Goal: Information Seeking & Learning: Compare options

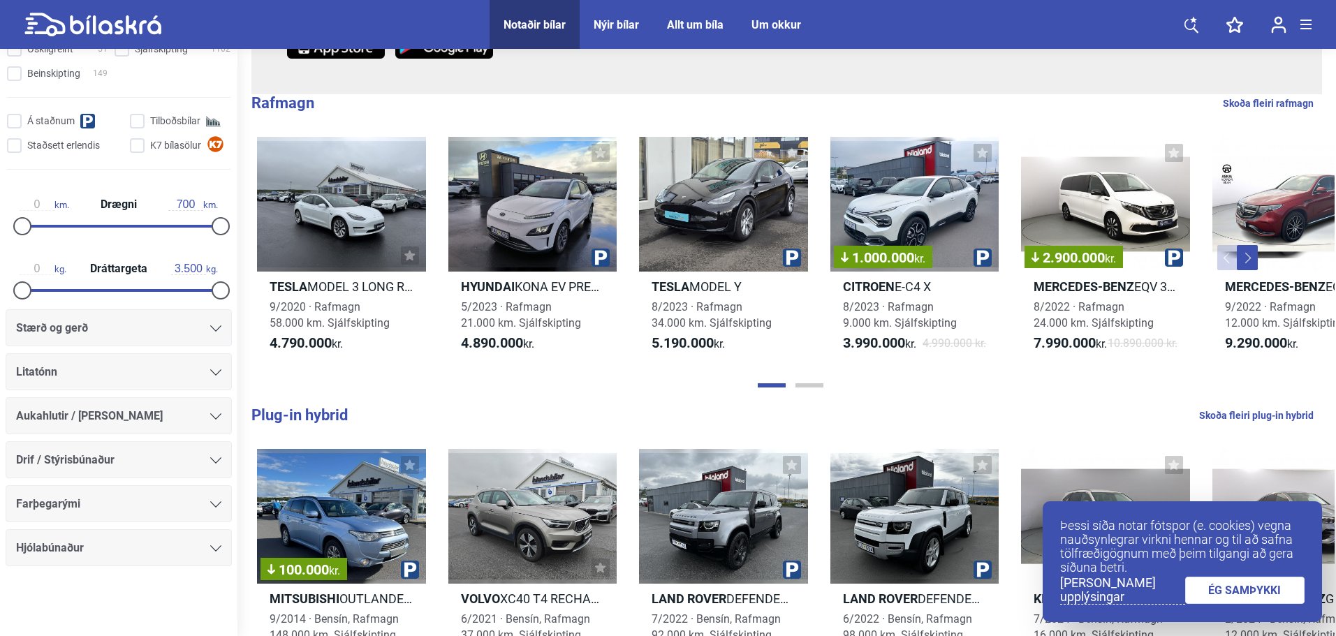
scroll to position [419, 0]
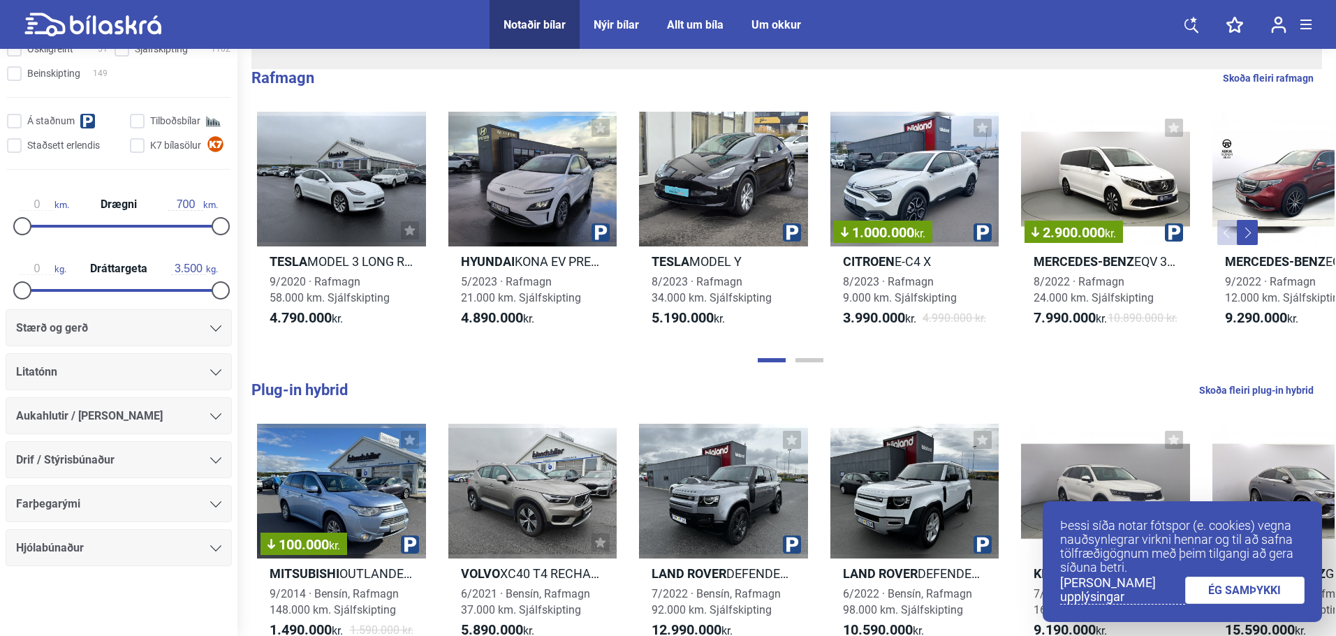
click at [1242, 586] on link "ÉG SAMÞYKKI" at bounding box center [1245, 590] width 120 height 27
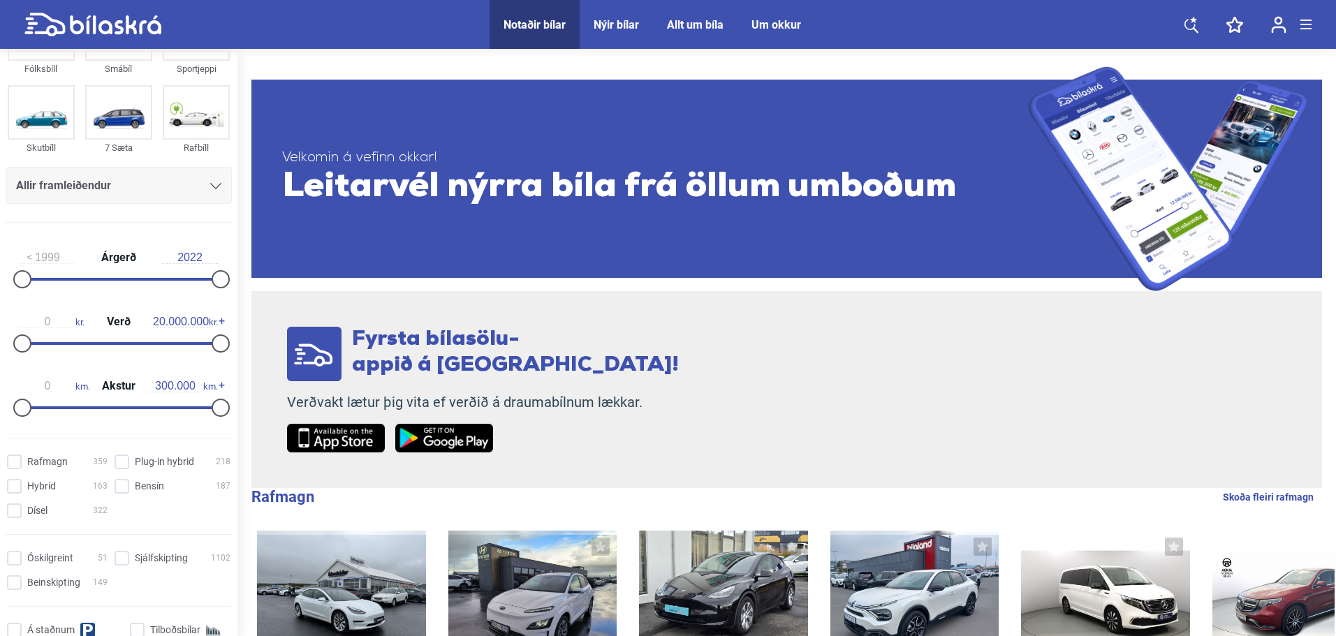
scroll to position [0, 0]
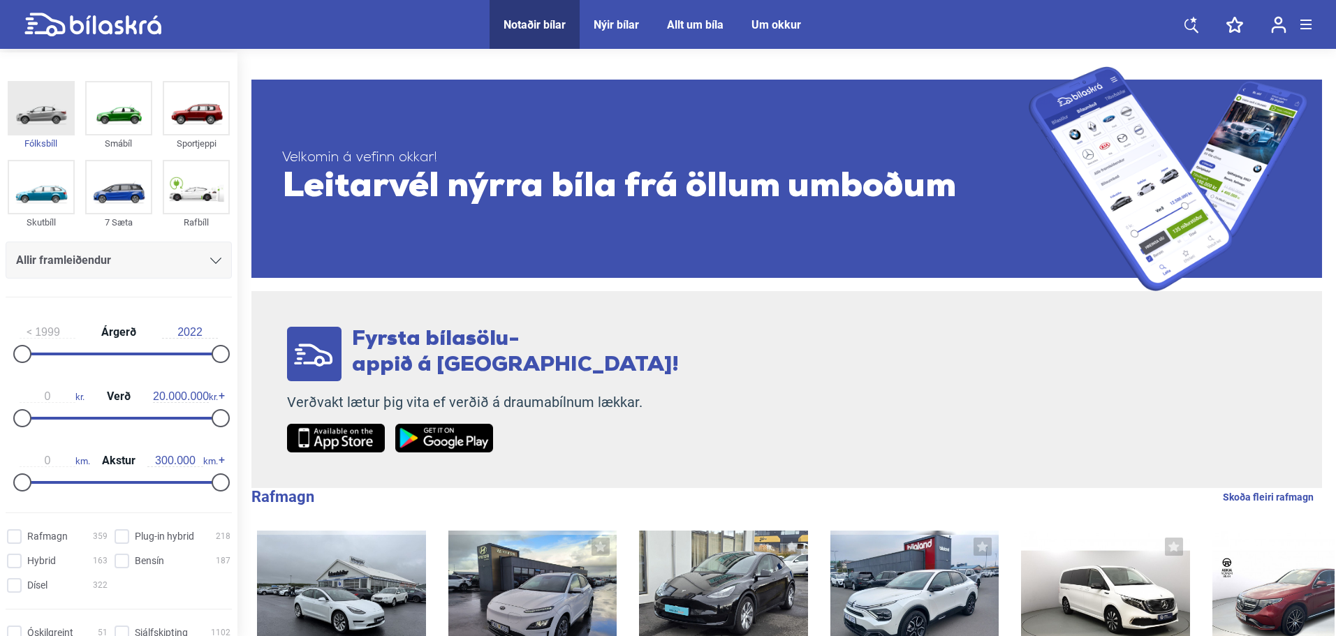
click at [52, 117] on img at bounding box center [41, 108] width 64 height 52
click at [135, 119] on img at bounding box center [119, 108] width 64 height 52
click at [193, 127] on img at bounding box center [196, 108] width 64 height 52
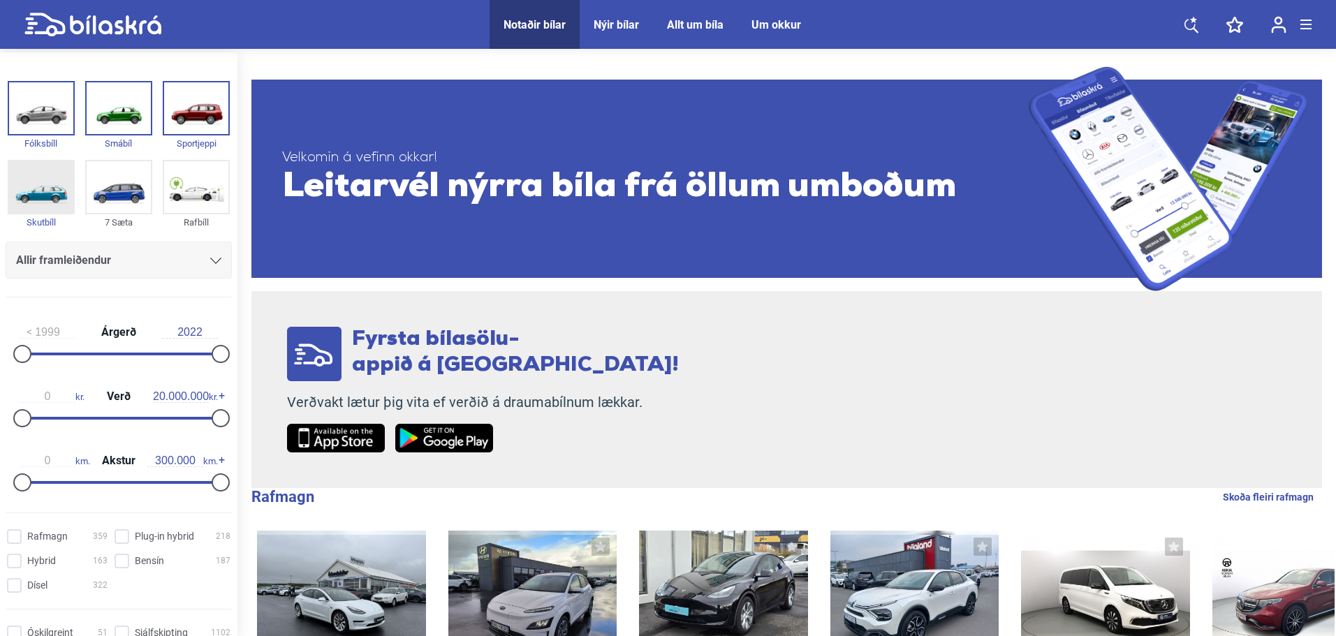
click at [54, 185] on img at bounding box center [41, 187] width 64 height 52
type input "2017"
drag, startPoint x: 27, startPoint y: 348, endPoint x: 175, endPoint y: 351, distance: 148.7
click at [175, 351] on div at bounding box center [177, 354] width 18 height 18
type input "1.600.000"
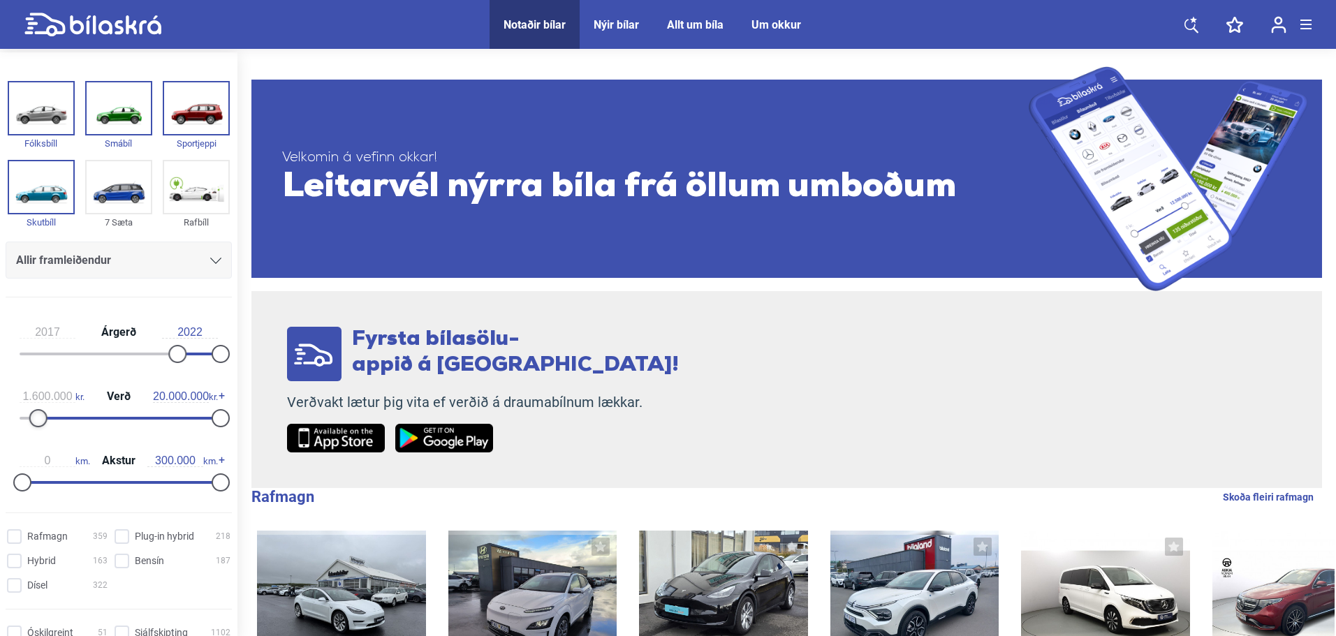
drag, startPoint x: 15, startPoint y: 417, endPoint x: 30, endPoint y: 418, distance: 15.4
click at [30, 418] on div at bounding box center [38, 418] width 18 height 18
type input "2.500.000"
drag, startPoint x: 214, startPoint y: 418, endPoint x: 44, endPoint y: 416, distance: 169.7
click at [44, 417] on div at bounding box center [119, 418] width 198 height 3
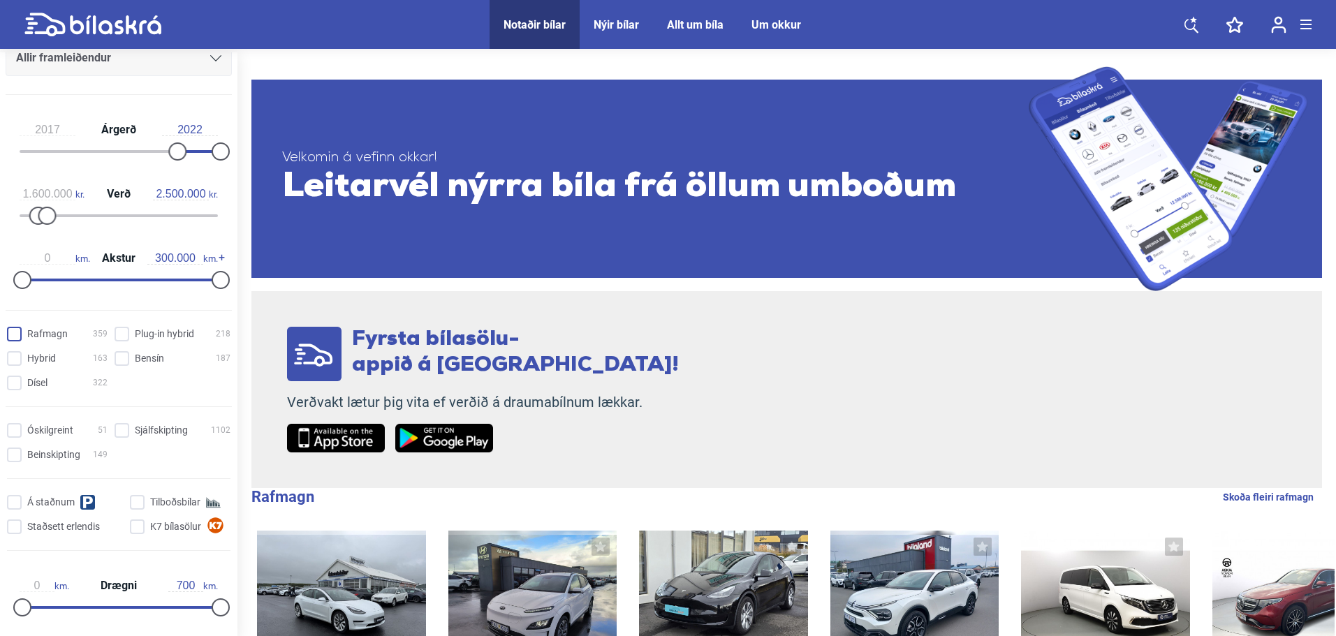
scroll to position [209, 0]
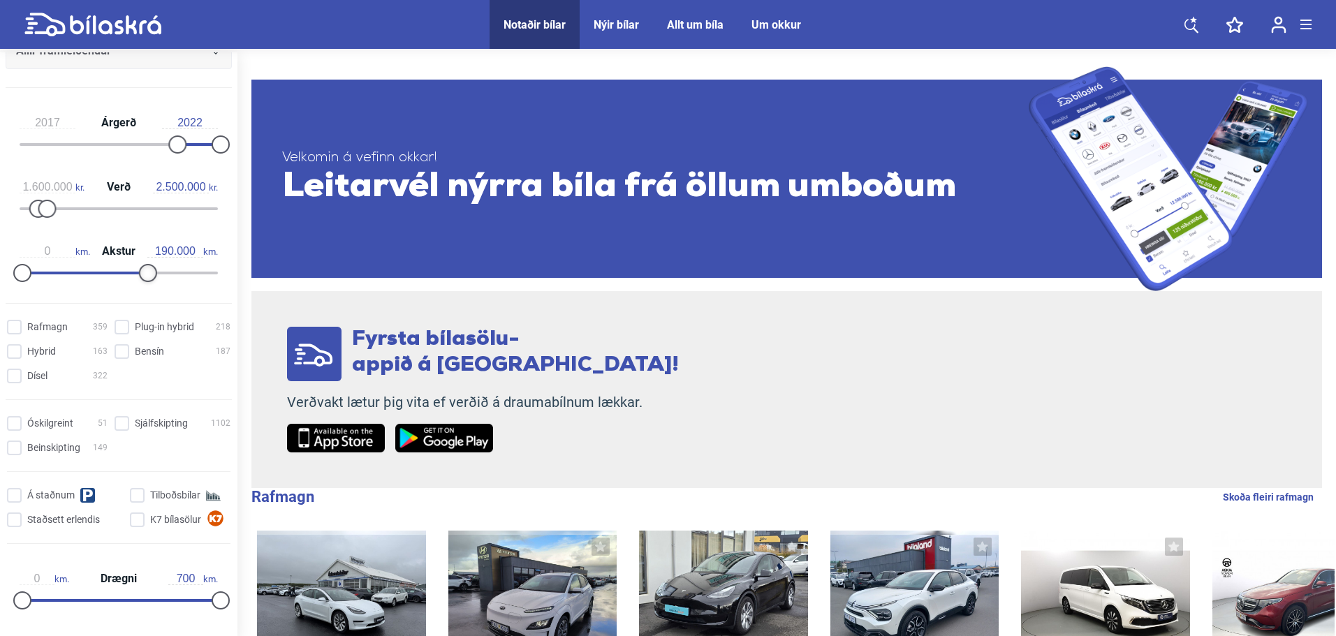
type input "200.000"
drag, startPoint x: 217, startPoint y: 271, endPoint x: 154, endPoint y: 272, distance: 62.9
click at [154, 272] on div at bounding box center [154, 273] width 18 height 18
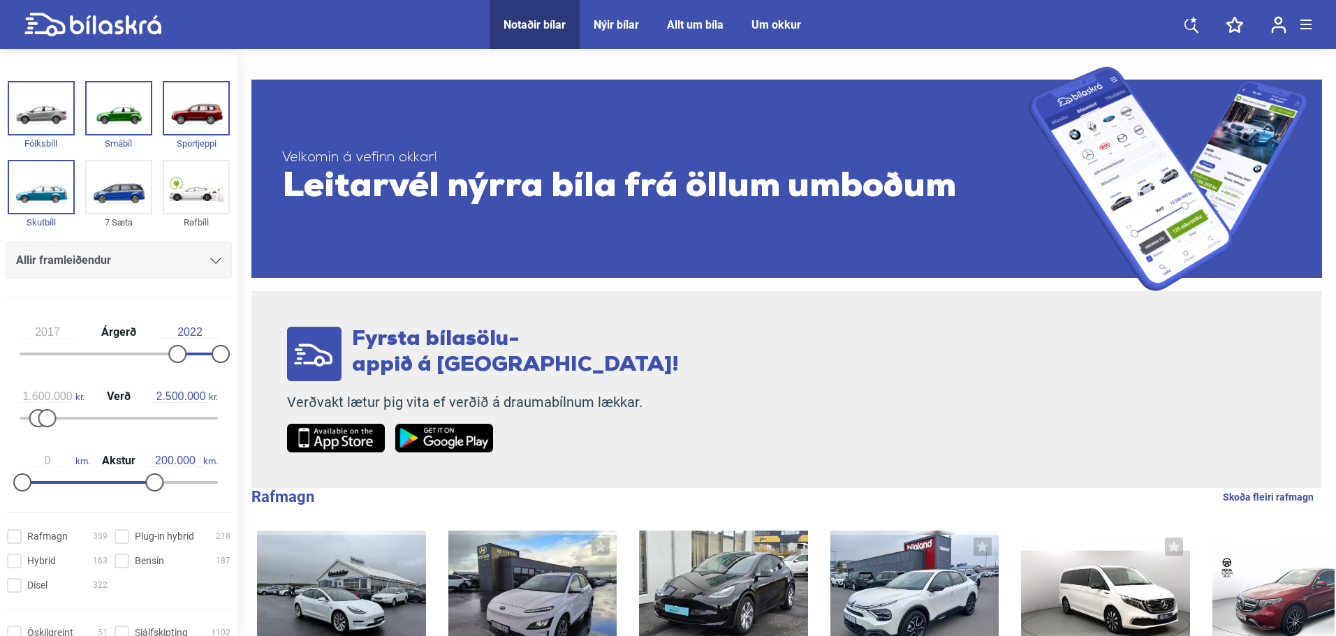
click at [1198, 22] on link at bounding box center [1191, 24] width 42 height 49
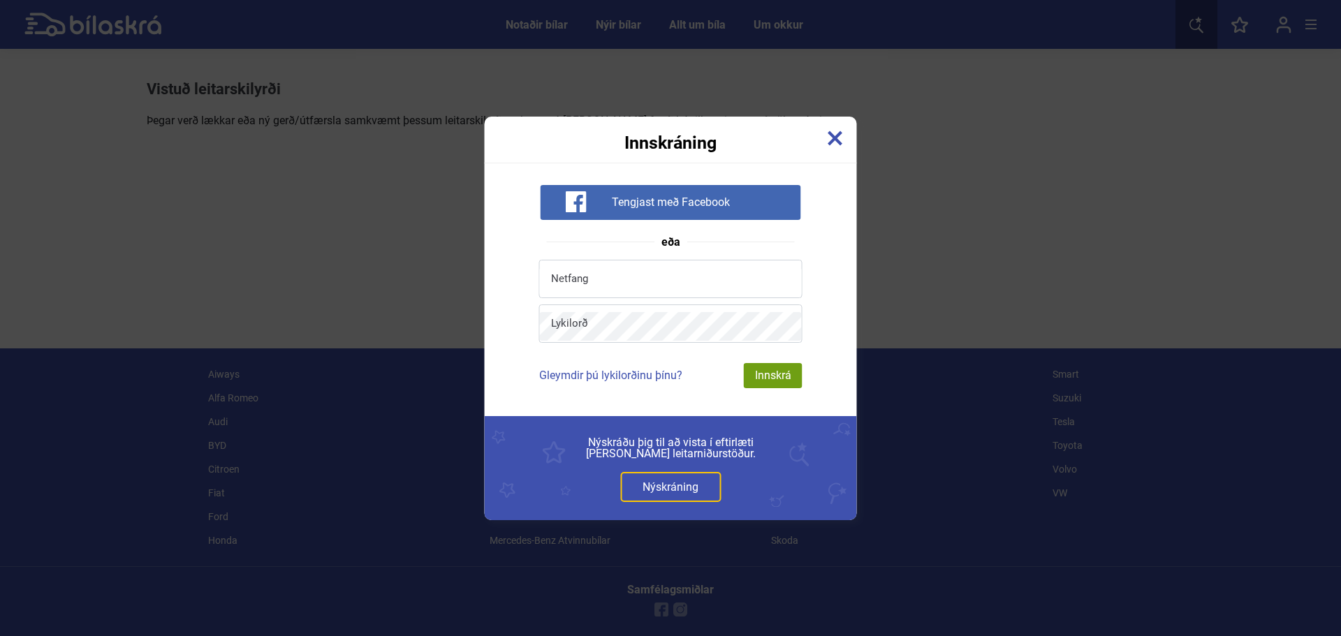
click at [841, 132] on img at bounding box center [834, 138] width 15 height 15
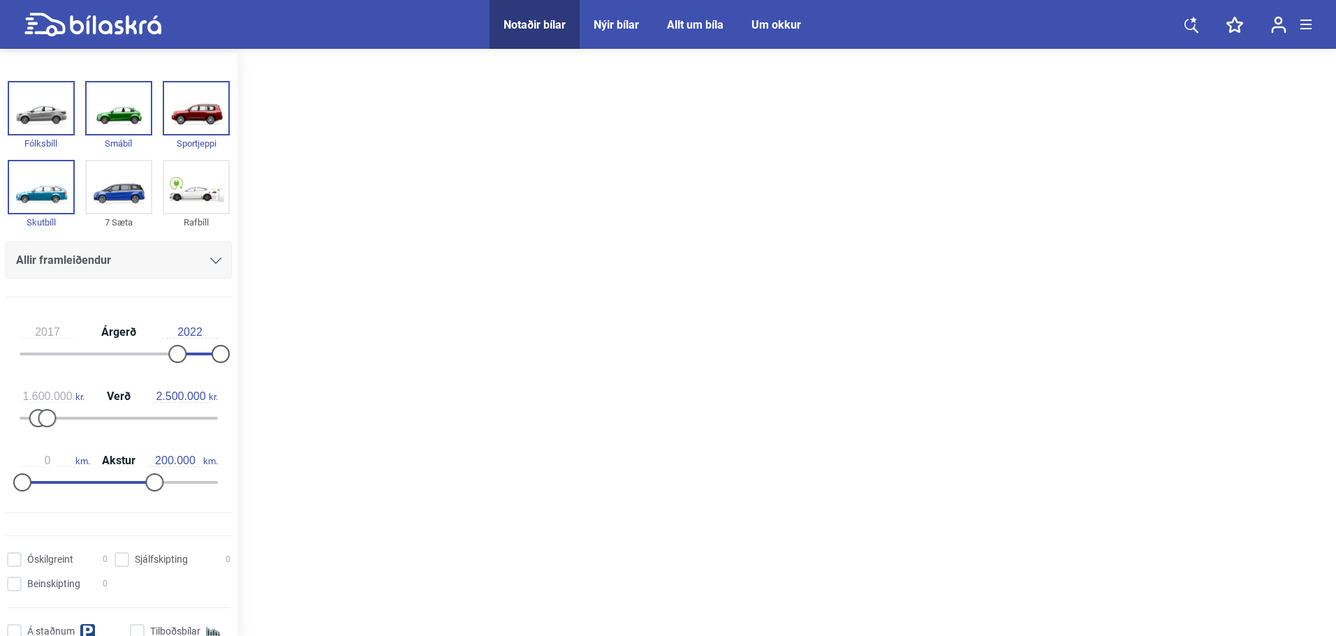
click at [530, 150] on div at bounding box center [786, 345] width 1098 height 587
type input "1999"
type input "0"
type input "20.000.000"
type input "300.000"
